Goal: Task Accomplishment & Management: Manage account settings

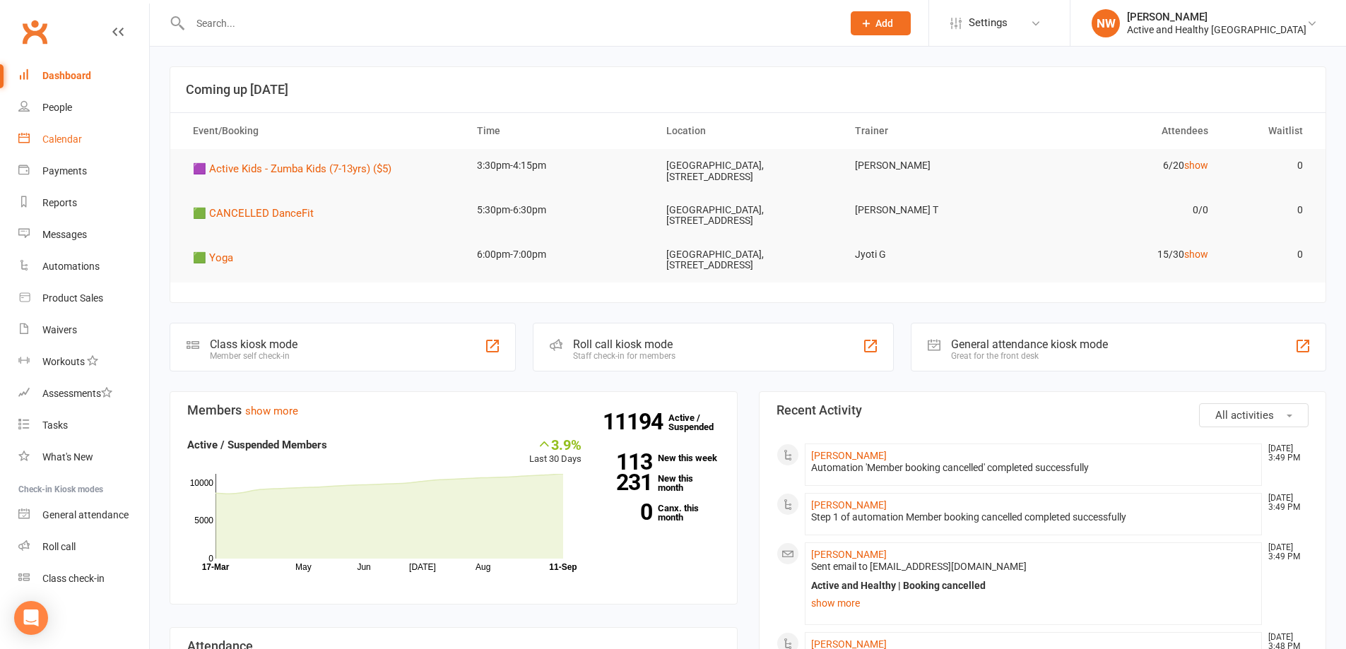
click at [44, 143] on div "Calendar" at bounding box center [62, 139] width 40 height 11
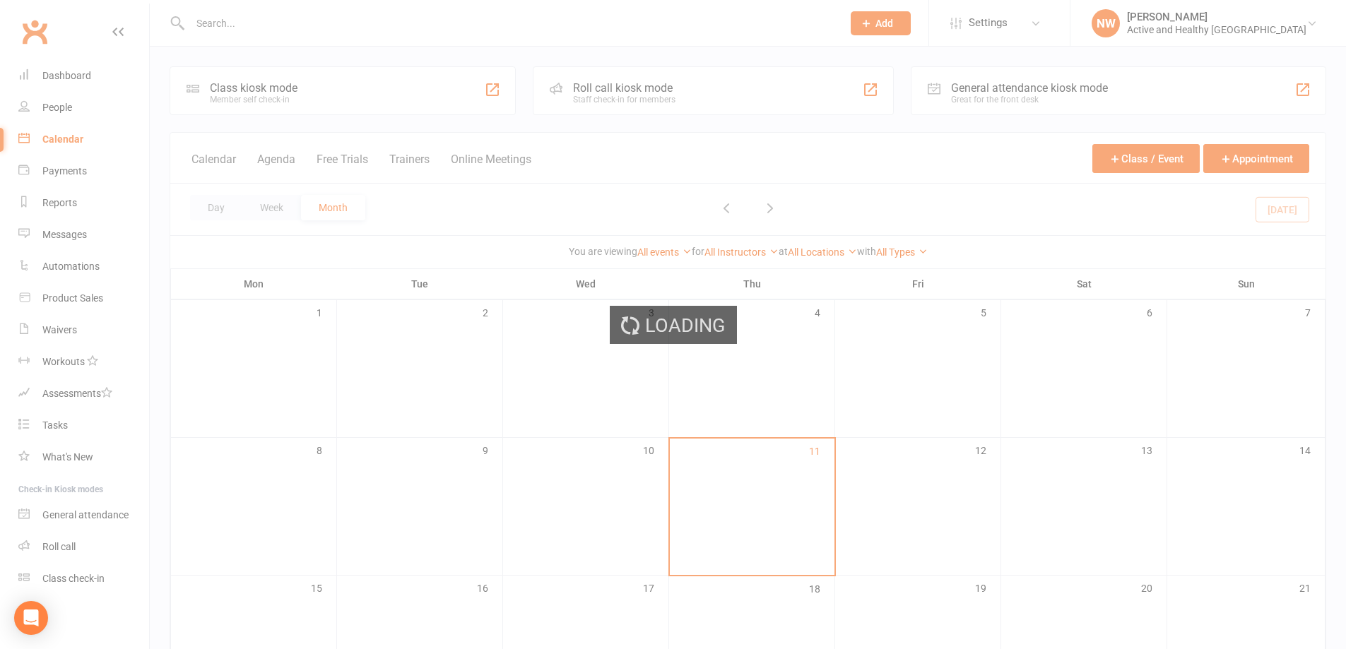
click at [57, 102] on div "Loading" at bounding box center [673, 324] width 1346 height 649
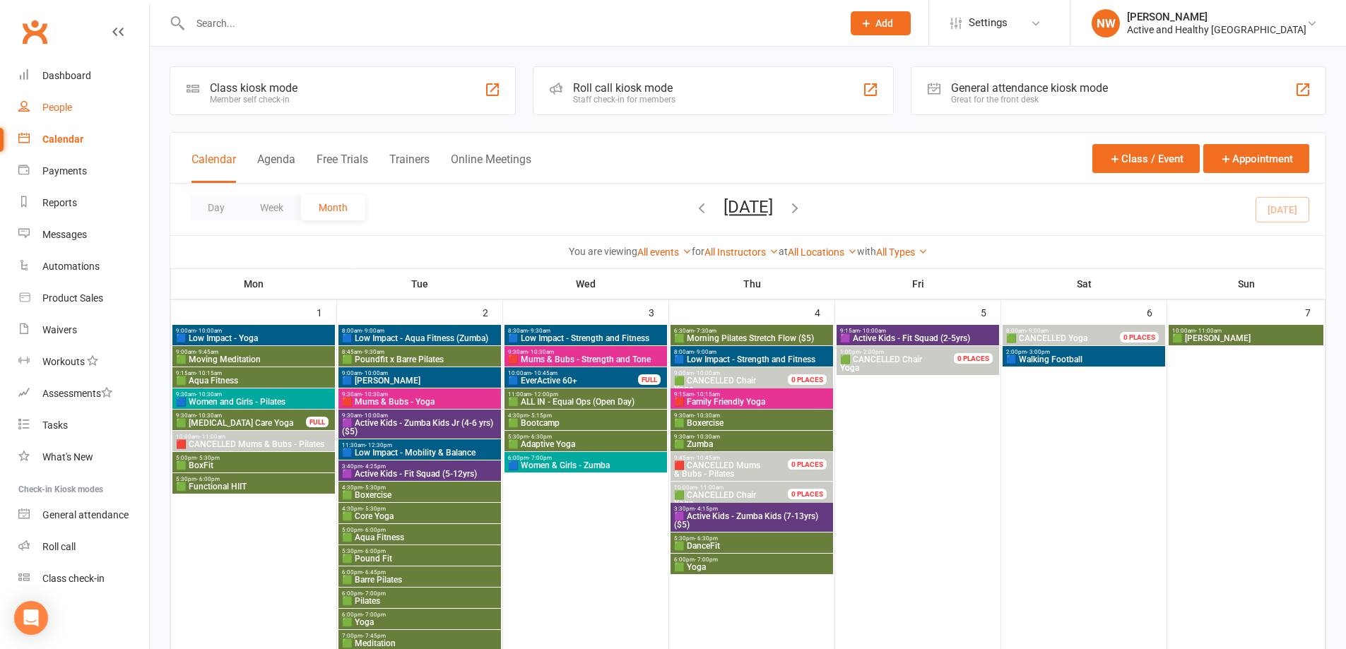
click at [48, 107] on div "People" at bounding box center [57, 107] width 30 height 11
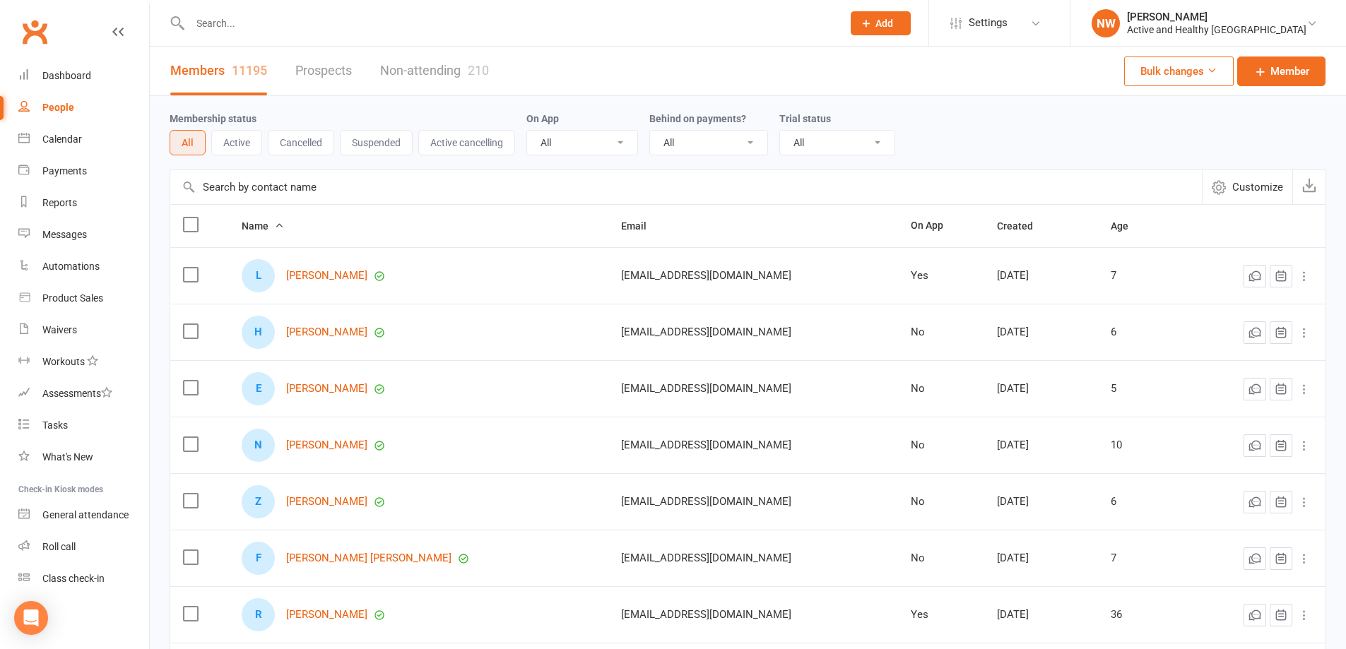
click at [325, 182] on input "text" at bounding box center [686, 187] width 1032 height 34
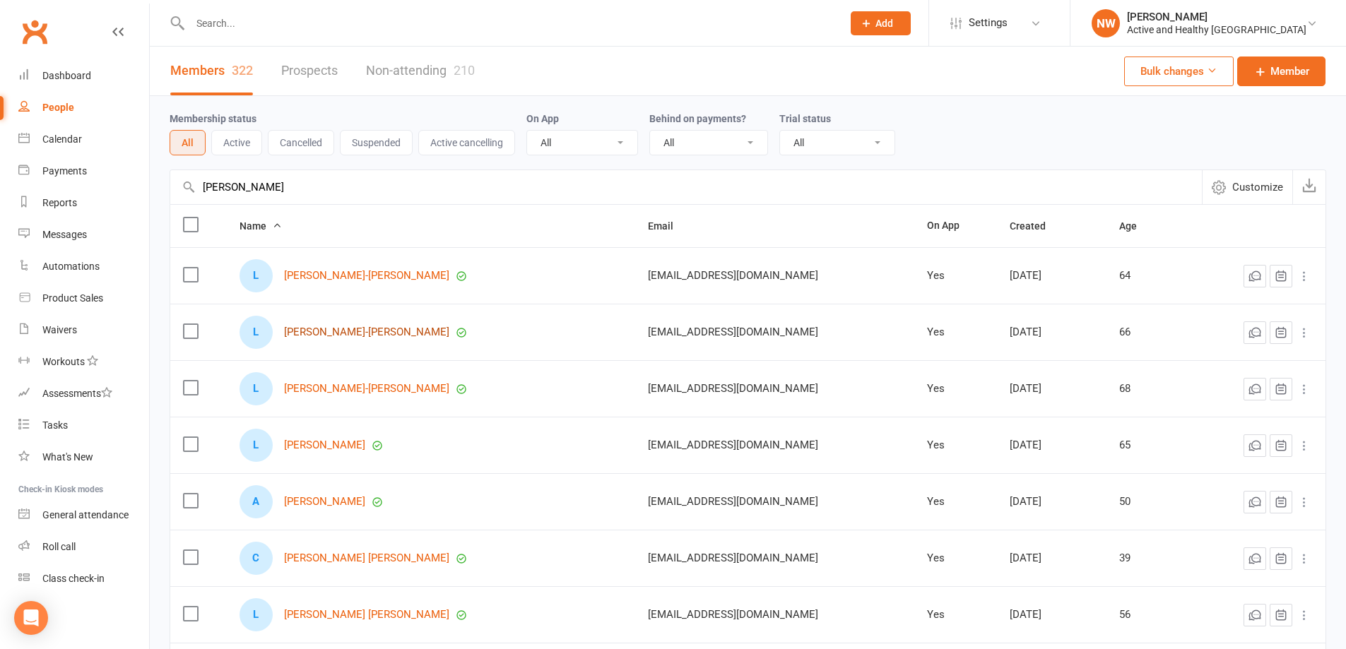
type input "[PERSON_NAME]"
click at [350, 334] on link "[PERSON_NAME]-[PERSON_NAME]" at bounding box center [366, 332] width 165 height 12
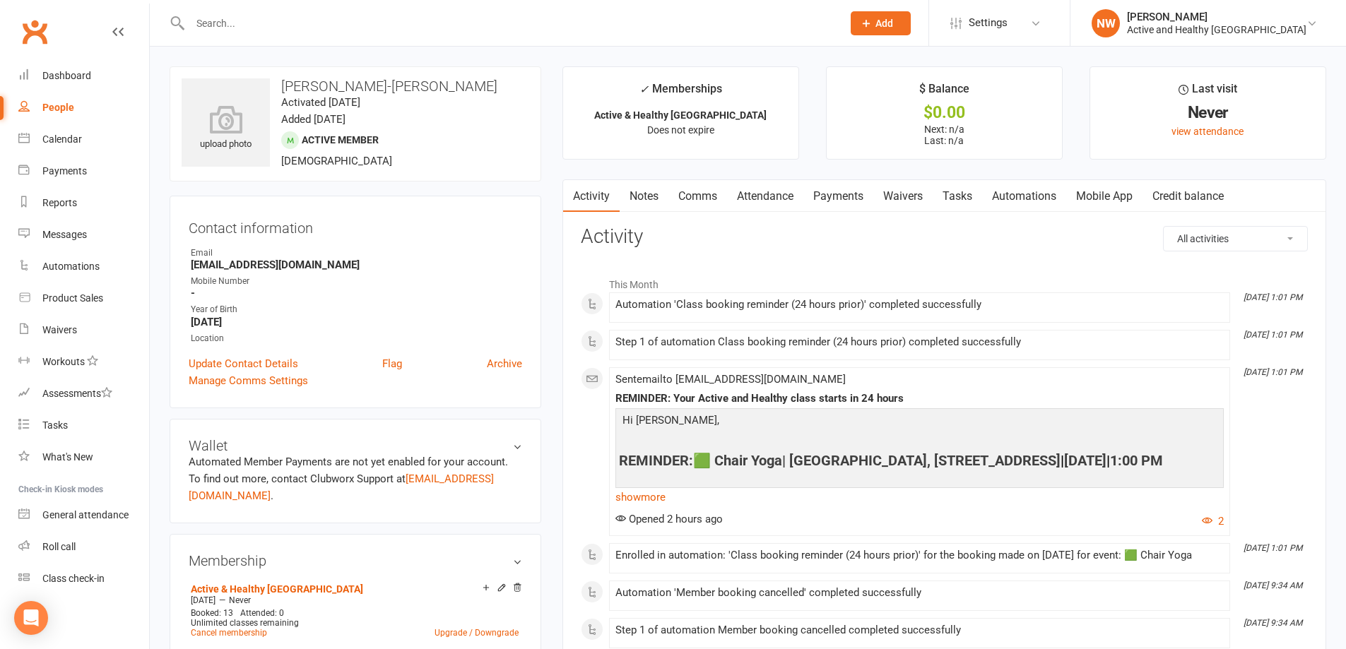
click at [768, 201] on link "Attendance" at bounding box center [765, 196] width 76 height 33
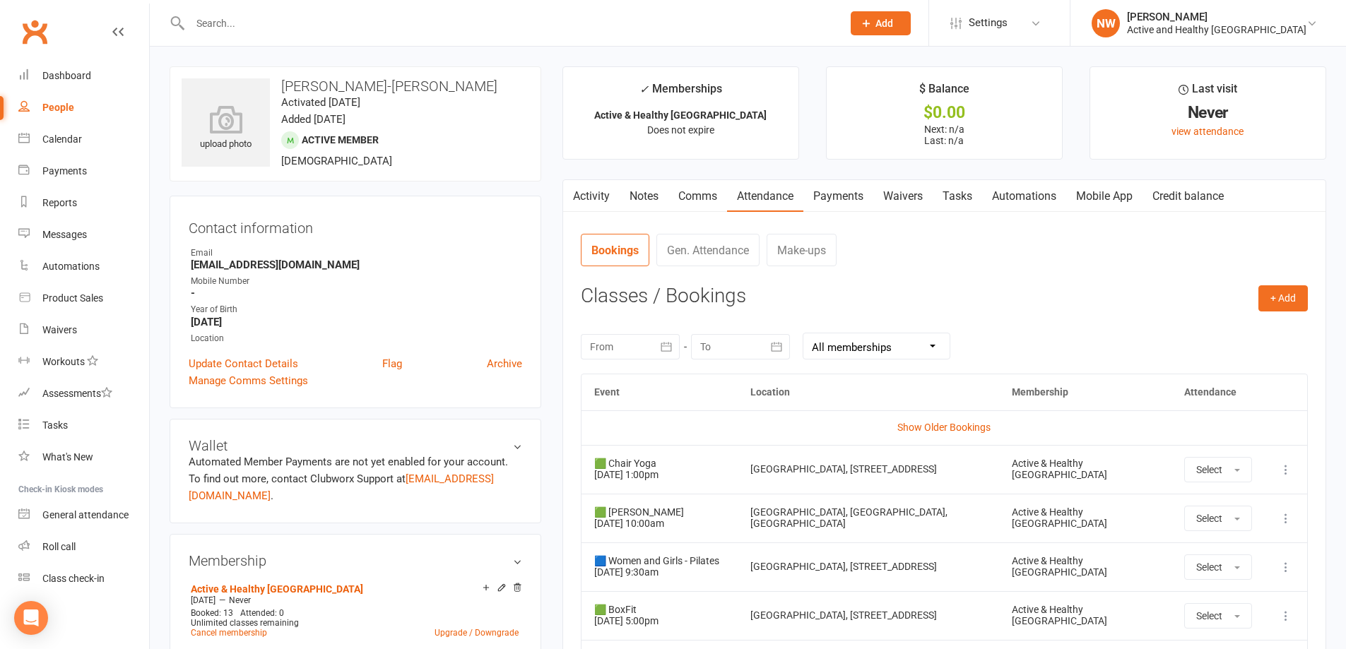
click at [1288, 466] on icon at bounding box center [1286, 470] width 14 height 14
click at [1230, 560] on link "Remove booking" at bounding box center [1224, 554] width 140 height 28
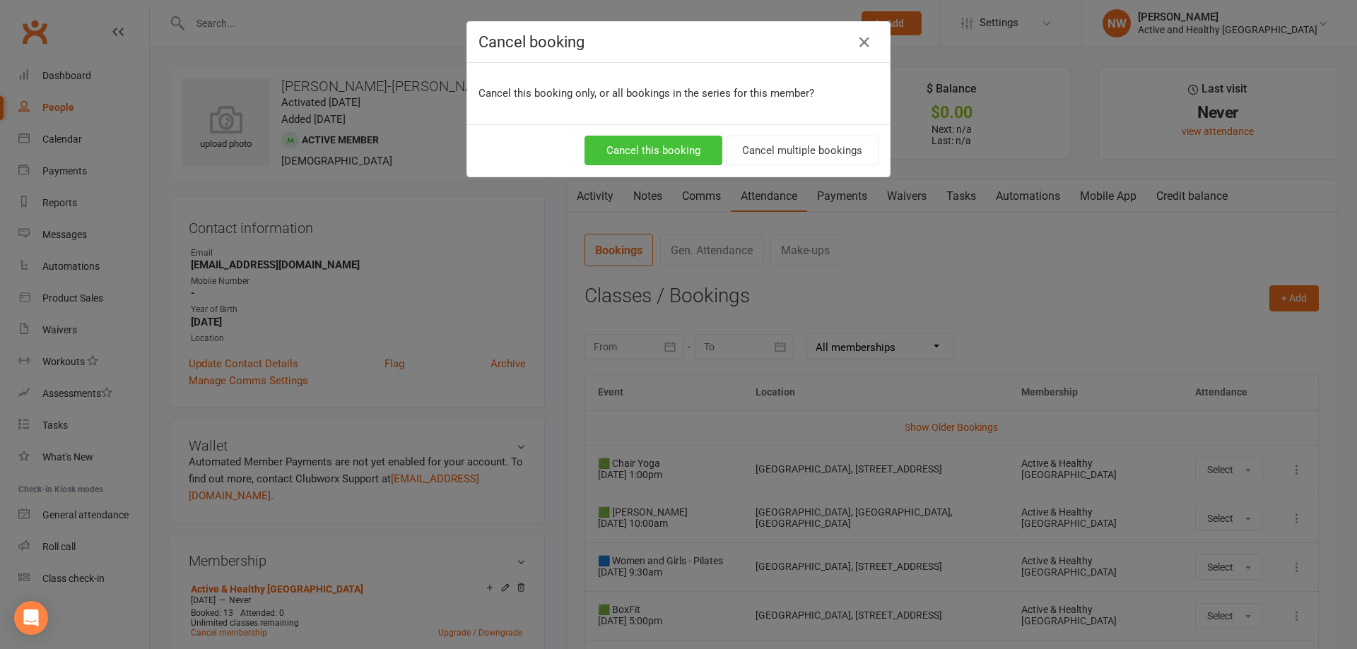
click at [629, 140] on button "Cancel this booking" at bounding box center [653, 151] width 138 height 30
